Goal: Task Accomplishment & Management: Complete application form

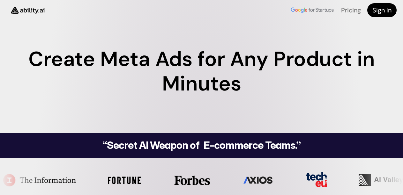
click at [0, 0] on h4 "Try For Free" at bounding box center [0, 0] width 0 height 0
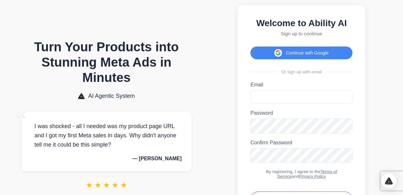
scroll to position [10, 0]
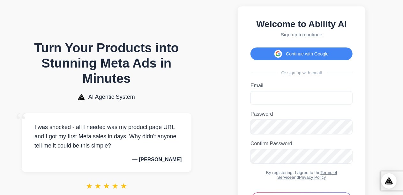
click at [262, 89] on label "Email" at bounding box center [302, 86] width 102 height 6
click at [262, 91] on input "Email" at bounding box center [302, 98] width 102 height 14
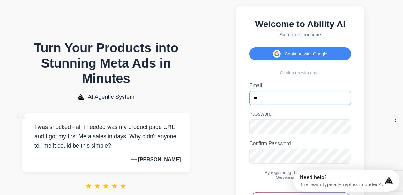
scroll to position [0, 0]
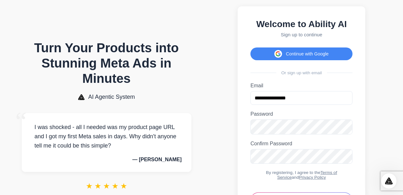
click at [278, 117] on label "Password" at bounding box center [302, 114] width 102 height 6
click at [347, 130] on icon "Toggle password visibility" at bounding box center [346, 127] width 6 height 6
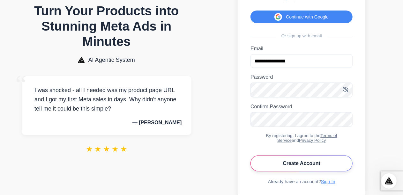
click at [312, 172] on button "Create Account" at bounding box center [302, 164] width 102 height 16
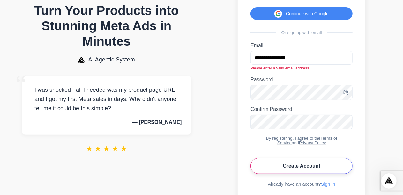
click at [312, 174] on button "Create Account" at bounding box center [302, 166] width 102 height 16
click at [297, 60] on input "**********" at bounding box center [302, 58] width 102 height 14
type input "**********"
click at [251, 158] on button "Create Account" at bounding box center [302, 166] width 102 height 16
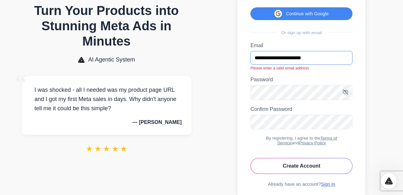
click at [251, 158] on button "Create Account" at bounding box center [302, 166] width 102 height 16
click at [274, 112] on label "Confirm Password" at bounding box center [302, 110] width 102 height 6
click at [348, 125] on icon "Toggle password visibility" at bounding box center [346, 122] width 6 height 6
click at [304, 174] on button "Create Account" at bounding box center [302, 166] width 102 height 16
click at [309, 174] on button "Create Account" at bounding box center [302, 166] width 102 height 16
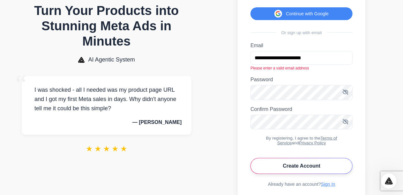
click at [309, 174] on button "Create Account" at bounding box center [302, 166] width 102 height 16
click at [314, 174] on button "Create Account" at bounding box center [302, 166] width 102 height 16
click at [317, 174] on button "Create Account" at bounding box center [302, 166] width 102 height 16
drag, startPoint x: 317, startPoint y: 182, endPoint x: 322, endPoint y: 179, distance: 5.1
click at [318, 174] on button "Create Account" at bounding box center [302, 166] width 102 height 16
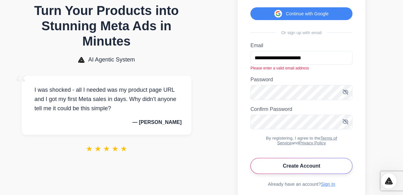
click at [328, 174] on button "Create Account" at bounding box center [302, 166] width 102 height 16
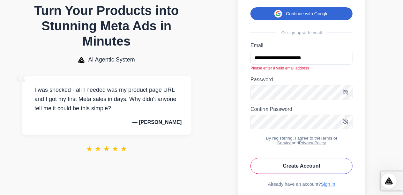
click at [328, 19] on button "Continue with Google" at bounding box center [302, 13] width 102 height 13
click at [332, 18] on button "Continue with Google" at bounding box center [302, 13] width 102 height 13
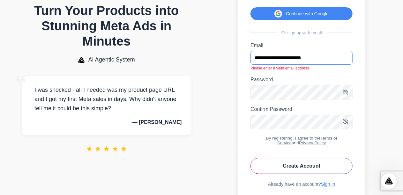
click at [324, 65] on input "**********" at bounding box center [302, 58] width 102 height 14
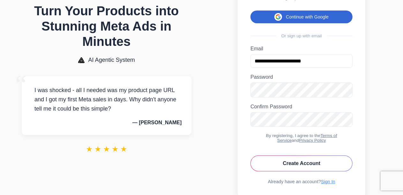
click at [320, 23] on button "Continue with Google" at bounding box center [302, 17] width 102 height 13
